Goal: Transaction & Acquisition: Purchase product/service

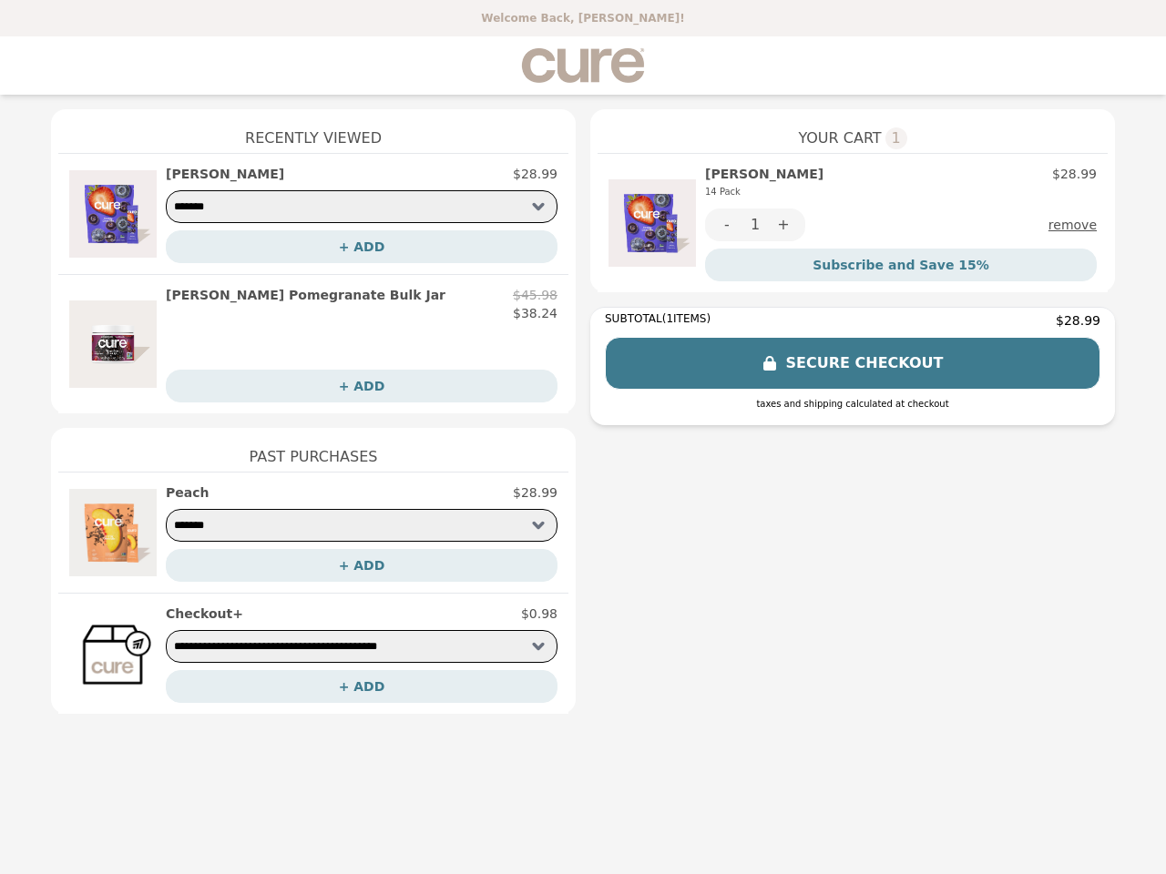
click at [652, 223] on img at bounding box center [651, 223] width 87 height 117
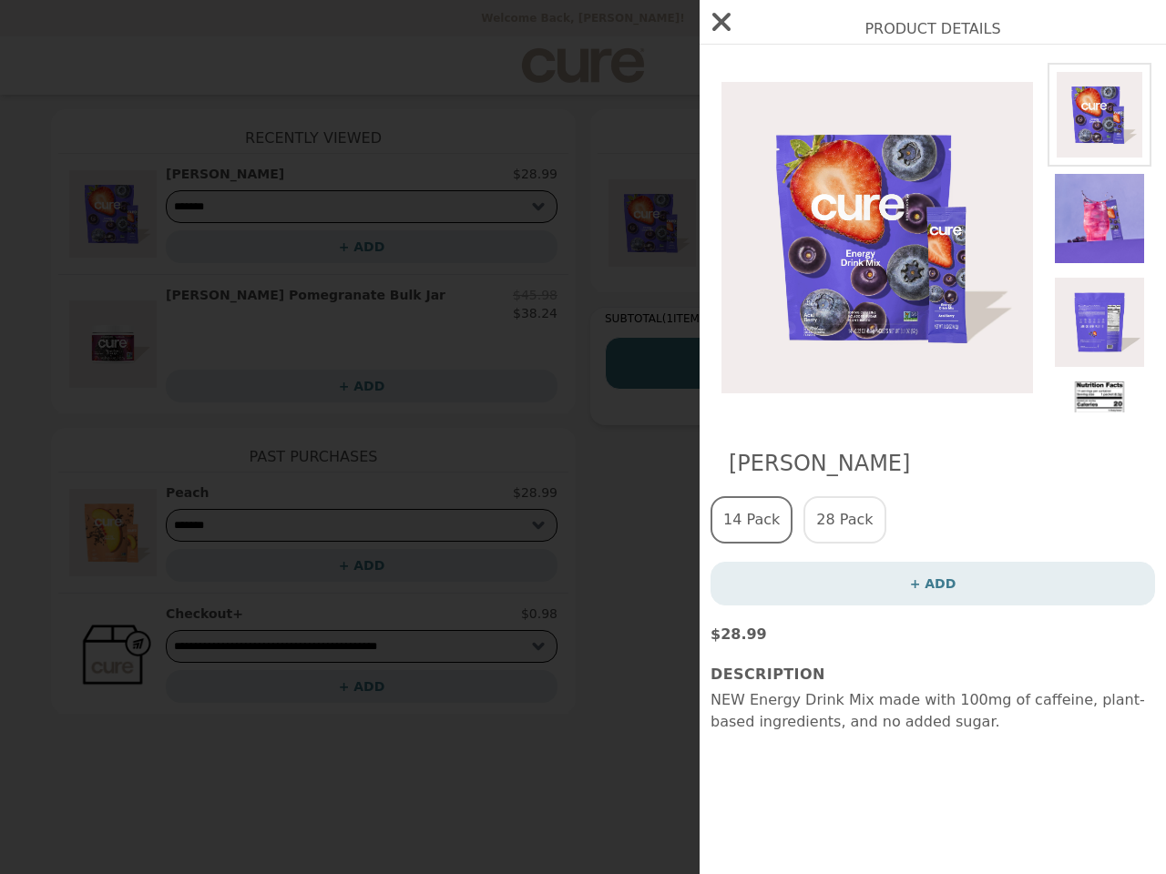
click at [901, 183] on div "Product Details Acai [PERSON_NAME] 14 Pack 28 Pack + ADD $28.99 Description NEW…" at bounding box center [583, 437] width 1166 height 874
click at [727, 225] on img at bounding box center [876, 238] width 333 height 350
click at [783, 225] on div "Product Details Acai [PERSON_NAME] 14 Pack 28 Pack + ADD $28.99 Description NEW…" at bounding box center [583, 437] width 1166 height 874
